Goal: Information Seeking & Learning: Check status

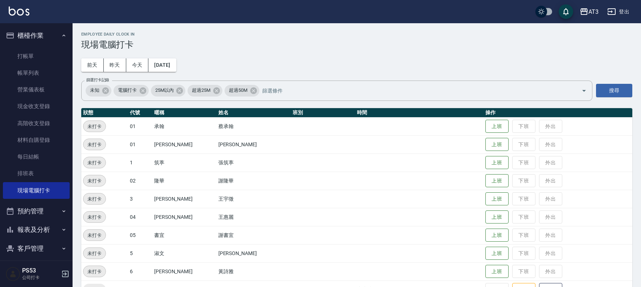
scroll to position [117, 0]
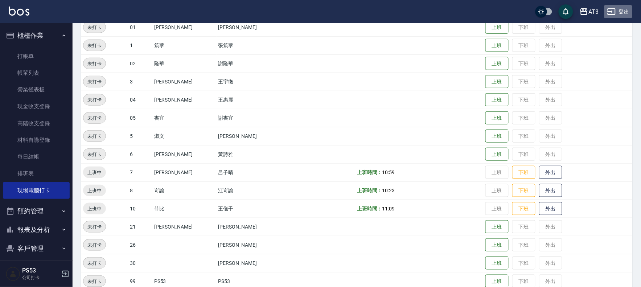
click at [621, 12] on button "登出" at bounding box center [619, 11] width 28 height 13
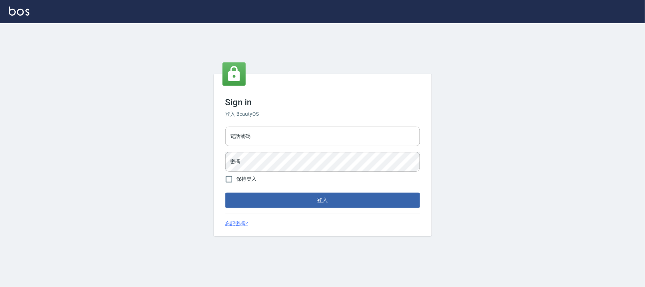
type input "032805930"
click at [235, 132] on input "032805930" at bounding box center [322, 137] width 195 height 20
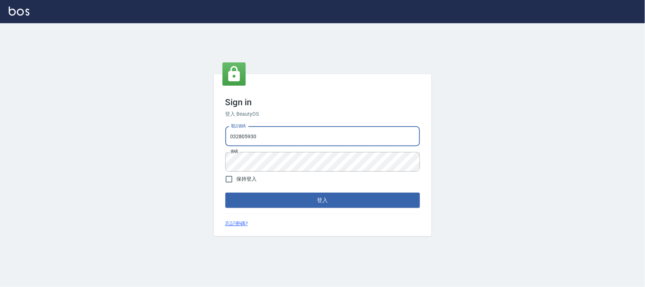
click at [235, 132] on input "032805930" at bounding box center [322, 137] width 195 height 20
type input "0912687699"
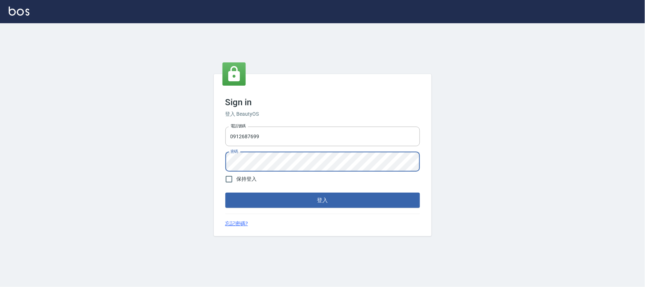
click at [225, 193] on button "登入" at bounding box center [322, 200] width 195 height 15
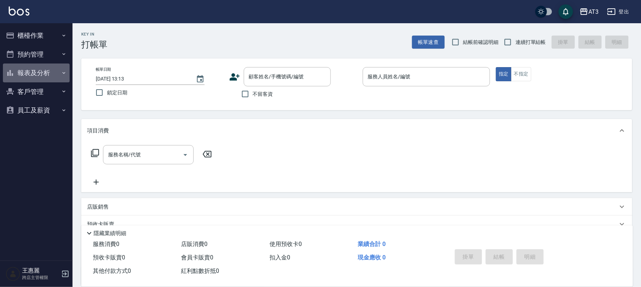
click at [44, 73] on button "報表及分析" at bounding box center [36, 73] width 67 height 19
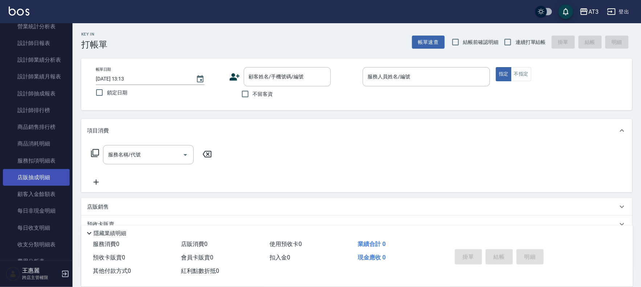
scroll to position [242, 0]
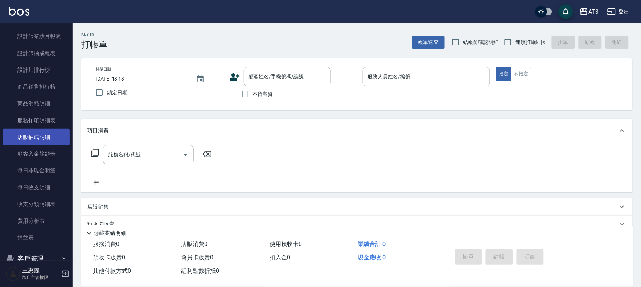
click at [52, 220] on link "費用分析表" at bounding box center [36, 221] width 67 height 17
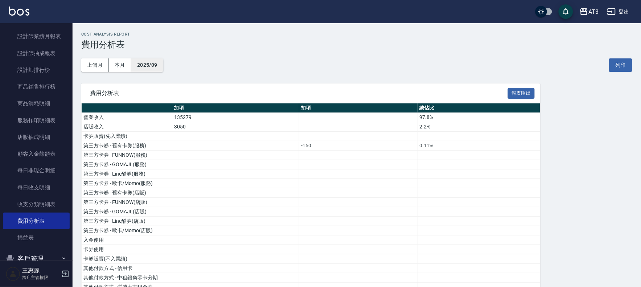
drag, startPoint x: 60, startPoint y: 208, endPoint x: 152, endPoint y: 64, distance: 171.1
click at [152, 64] on button "2025/09" at bounding box center [147, 64] width 32 height 13
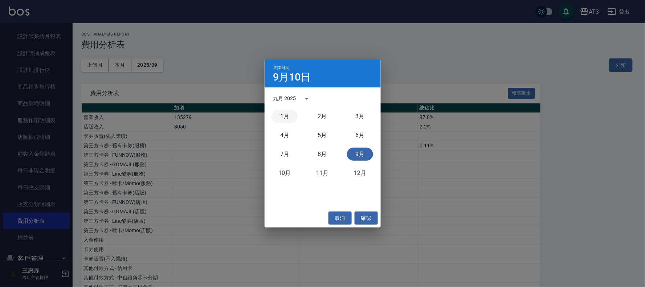
click at [288, 115] on button "1月" at bounding box center [285, 116] width 26 height 13
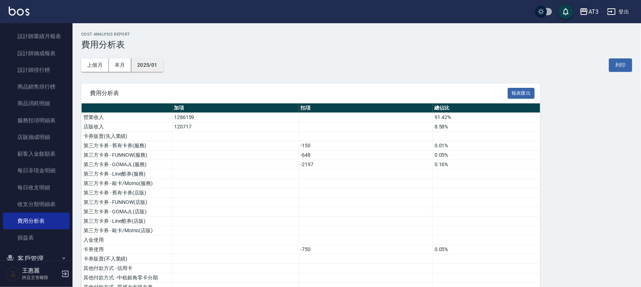
click at [154, 65] on button "2025/01" at bounding box center [147, 64] width 32 height 13
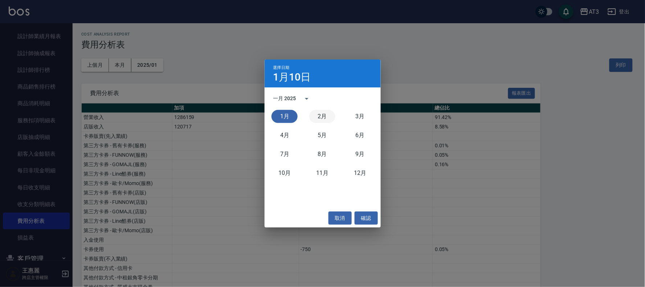
click at [325, 119] on button "2月" at bounding box center [322, 116] width 26 height 13
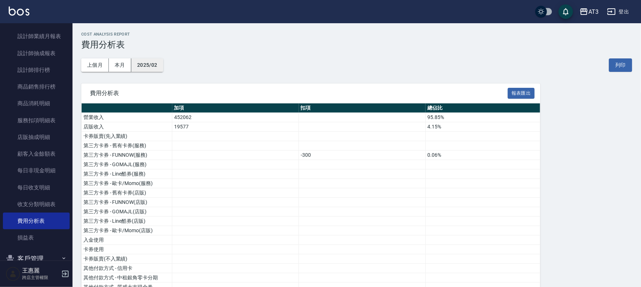
click at [156, 62] on button "2025/02" at bounding box center [147, 64] width 32 height 13
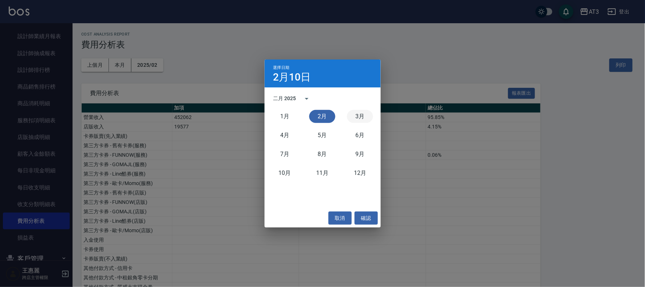
click at [360, 121] on button "3月" at bounding box center [360, 116] width 26 height 13
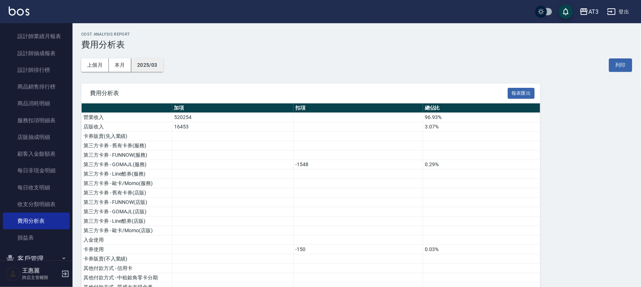
click at [156, 64] on button "2025/03" at bounding box center [147, 64] width 32 height 13
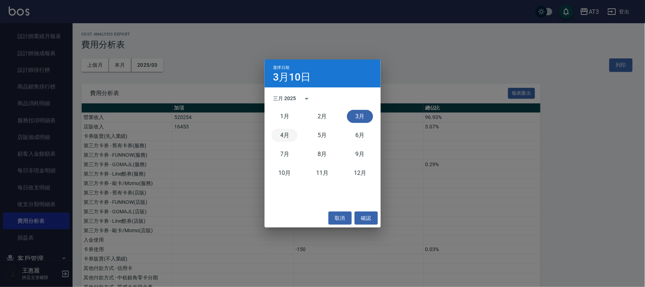
click at [284, 135] on button "4月" at bounding box center [285, 135] width 26 height 13
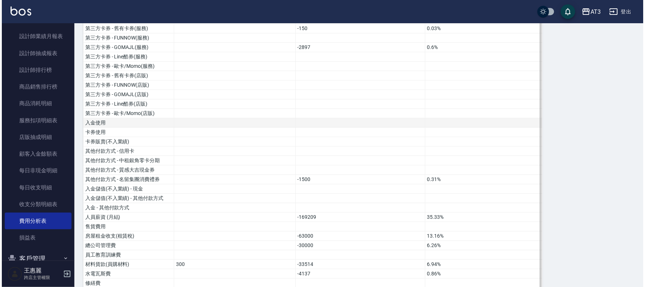
scroll to position [17, 0]
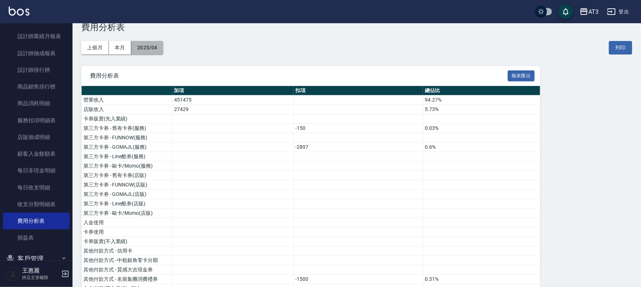
click at [156, 48] on button "2025/04" at bounding box center [147, 47] width 32 height 13
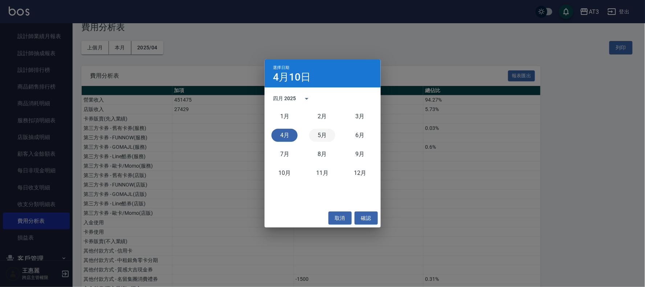
click at [323, 135] on button "5月" at bounding box center [322, 135] width 26 height 13
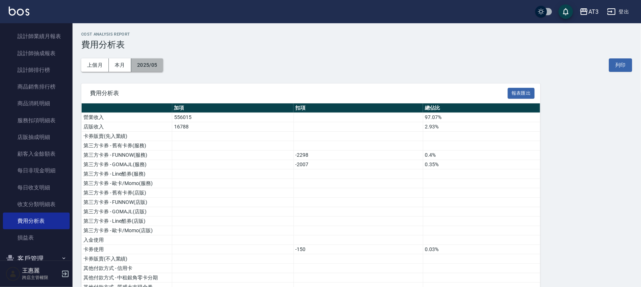
click at [156, 70] on button "2025/05" at bounding box center [147, 64] width 32 height 13
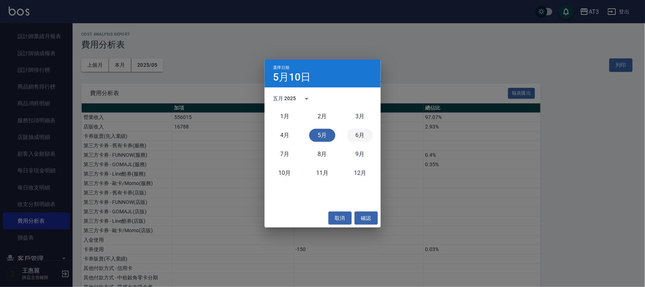
click at [363, 138] on button "6月" at bounding box center [360, 135] width 26 height 13
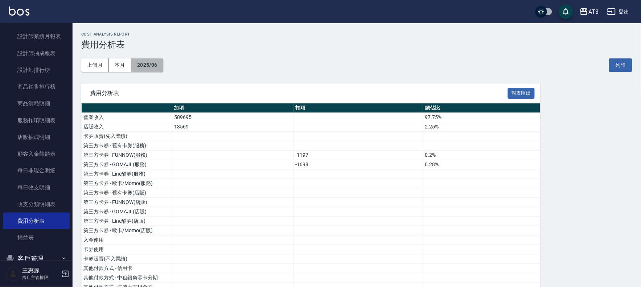
click at [157, 67] on button "2025/06" at bounding box center [147, 64] width 32 height 13
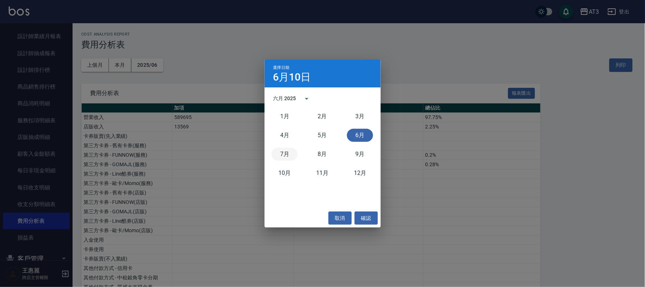
click at [283, 153] on button "7月" at bounding box center [285, 154] width 26 height 13
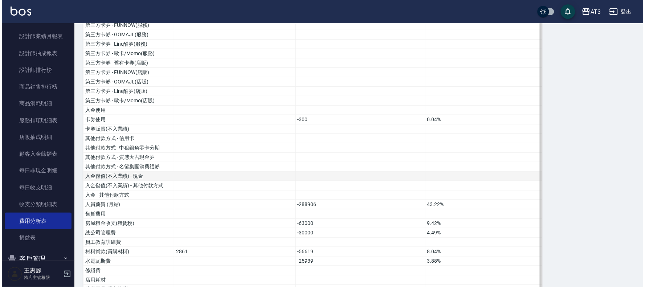
scroll to position [17, 0]
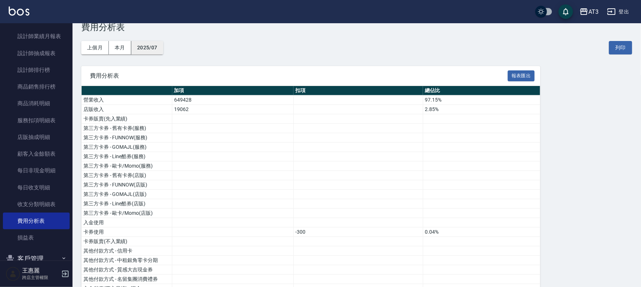
click at [152, 52] on button "2025/07" at bounding box center [147, 47] width 32 height 13
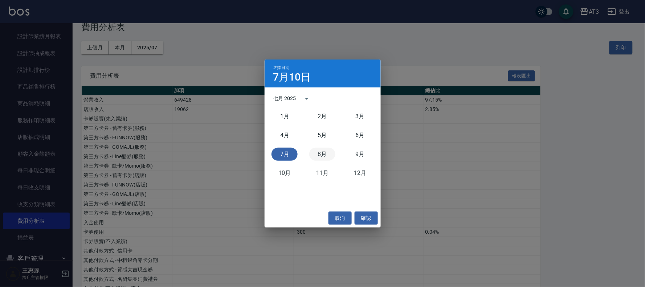
click at [318, 157] on button "8月" at bounding box center [322, 154] width 26 height 13
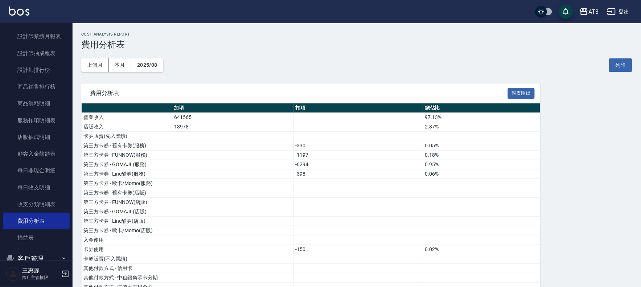
click at [629, 8] on button "登出" at bounding box center [619, 11] width 28 height 13
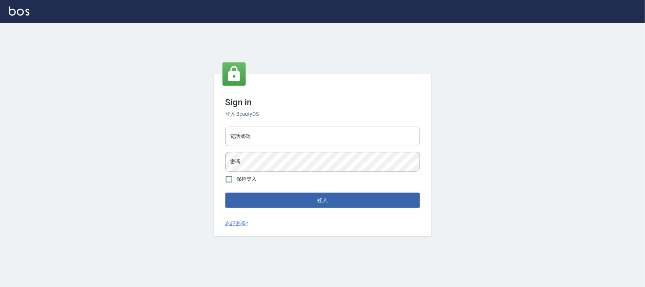
type input "032805930"
click at [317, 199] on button "登入" at bounding box center [322, 200] width 195 height 15
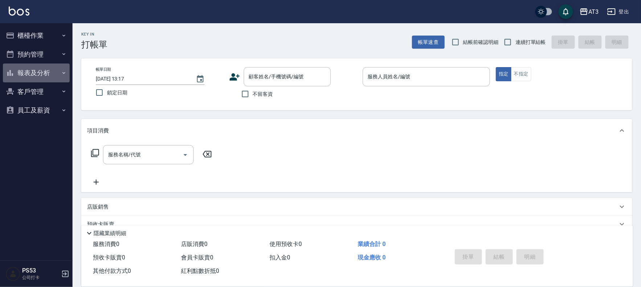
click at [49, 75] on button "報表及分析" at bounding box center [36, 73] width 67 height 19
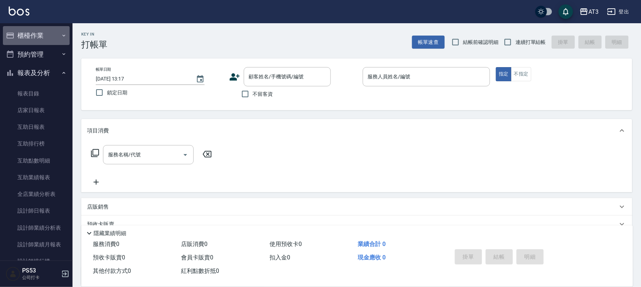
click at [41, 33] on button "櫃檯作業" at bounding box center [36, 35] width 67 height 19
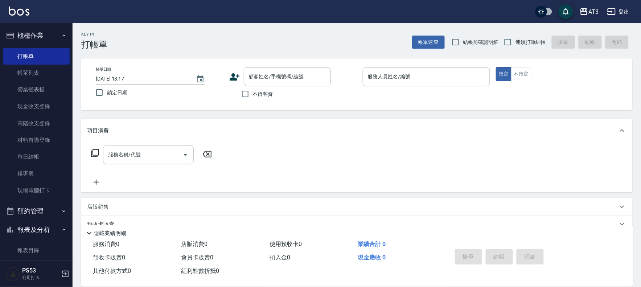
click at [41, 33] on button "櫃檯作業" at bounding box center [36, 35] width 67 height 19
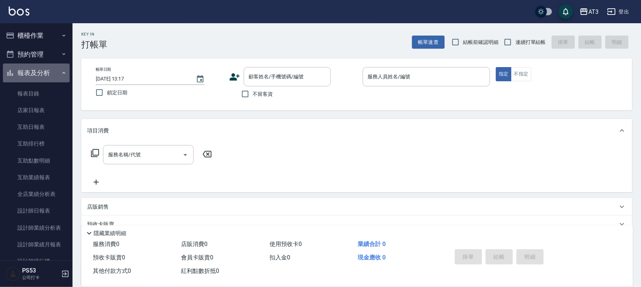
click at [56, 70] on button "報表及分析" at bounding box center [36, 73] width 67 height 19
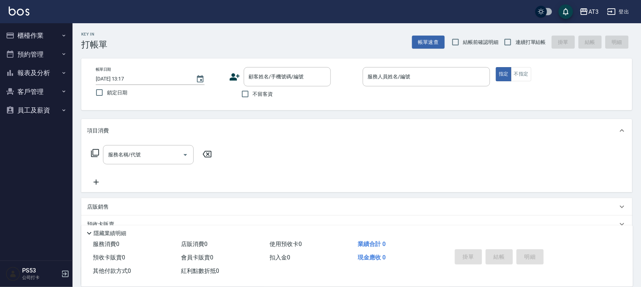
click at [40, 93] on button "客戶管理" at bounding box center [36, 91] width 67 height 19
click at [32, 114] on link "客戶列表" at bounding box center [36, 112] width 67 height 17
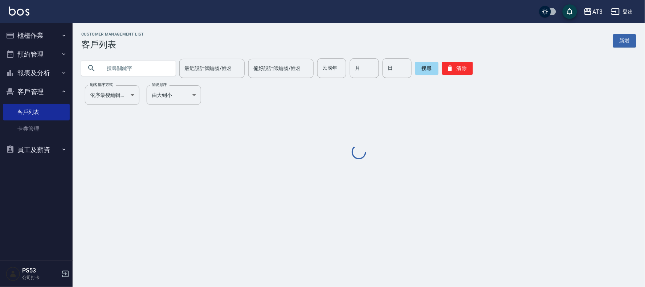
click at [155, 71] on input "text" at bounding box center [136, 68] width 68 height 20
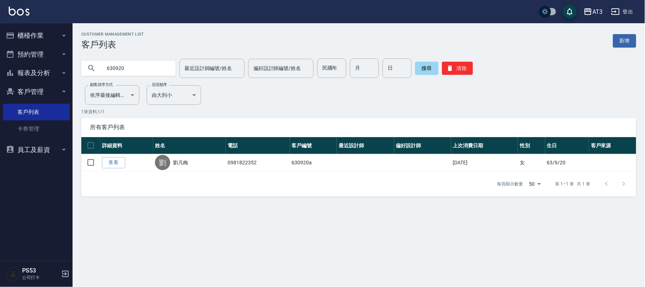
click at [145, 68] on input "630920" at bounding box center [136, 68] width 68 height 20
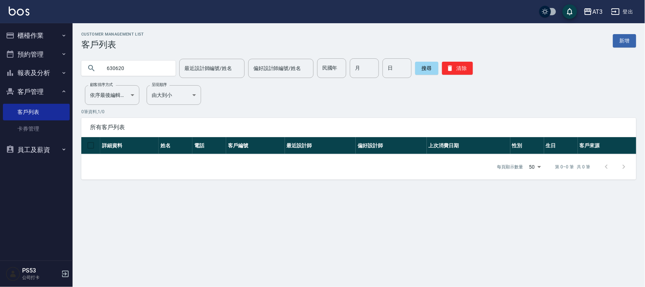
drag, startPoint x: 145, startPoint y: 68, endPoint x: 32, endPoint y: 50, distance: 115.0
click at [32, 50] on div "AT3 登出 櫃檯作業 打帳單 帳單列表 營業儀表板 現金收支登錄 高階收支登錄 材料自購登錄 每日結帳 排班表 現場電腦打卡 預約管理 預約管理 單日預約紀…" at bounding box center [322, 143] width 645 height 287
type input "0620"
